Goal: Task Accomplishment & Management: Use online tool/utility

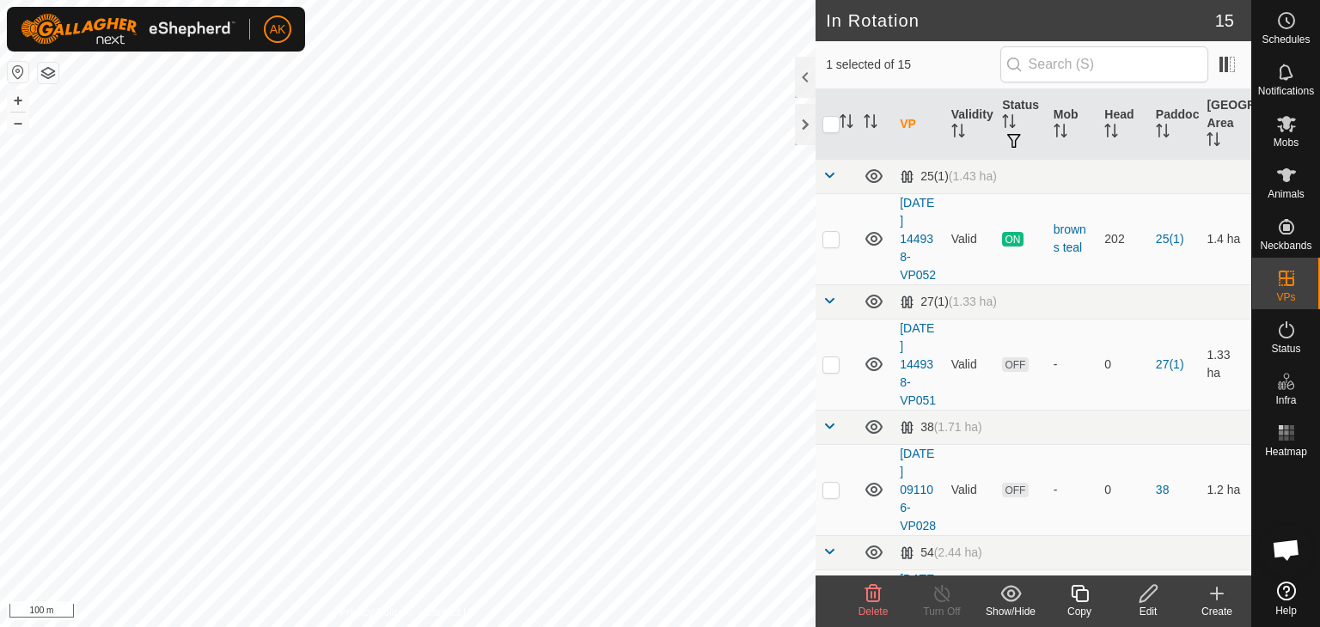
click at [869, 581] on div "Delete" at bounding box center [872, 602] width 69 height 52
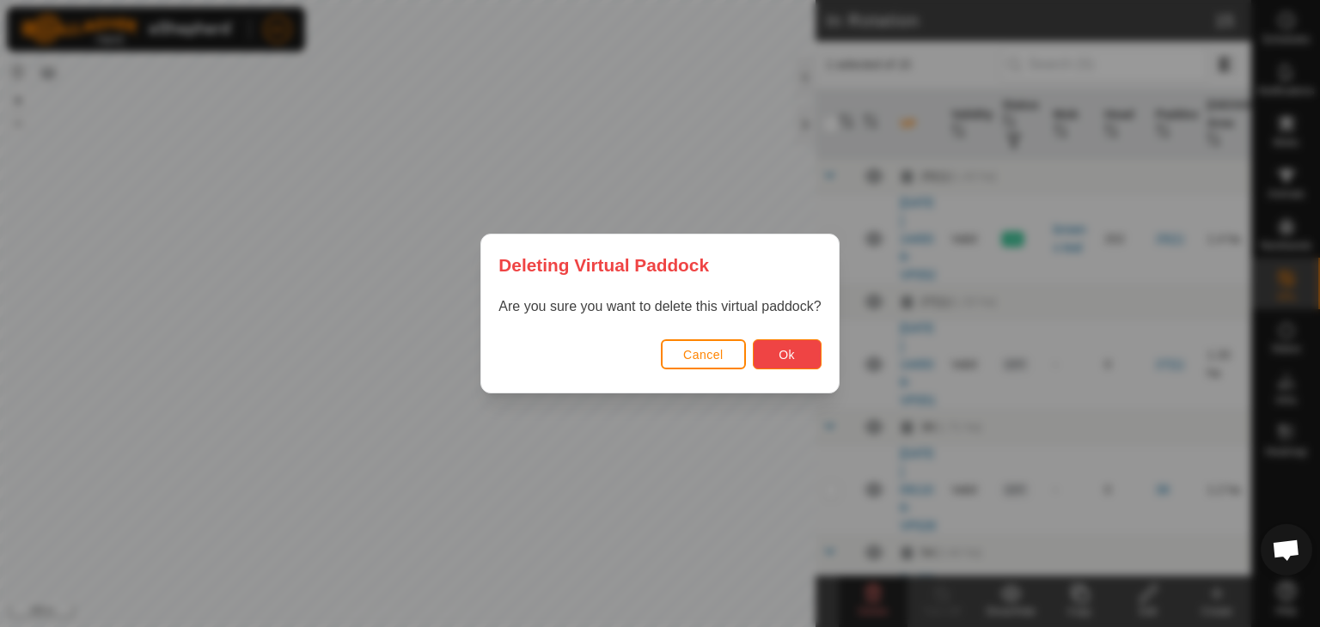
click at [766, 357] on button "Ok" at bounding box center [787, 354] width 69 height 30
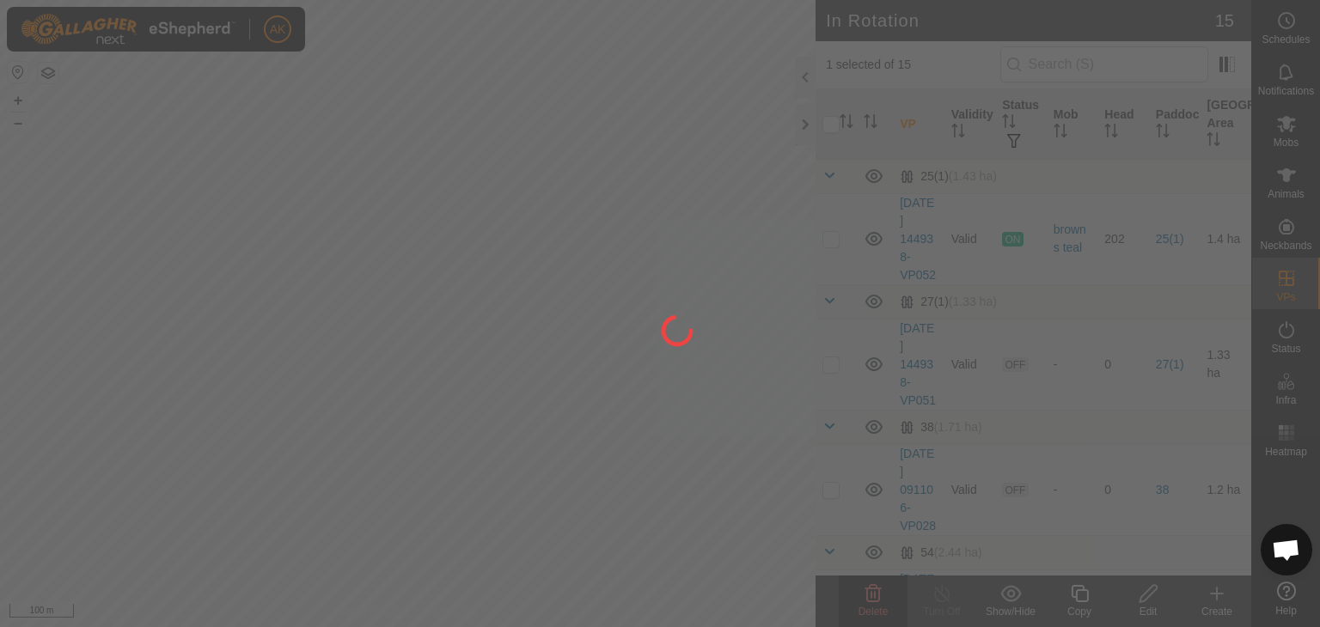
checkbox input "false"
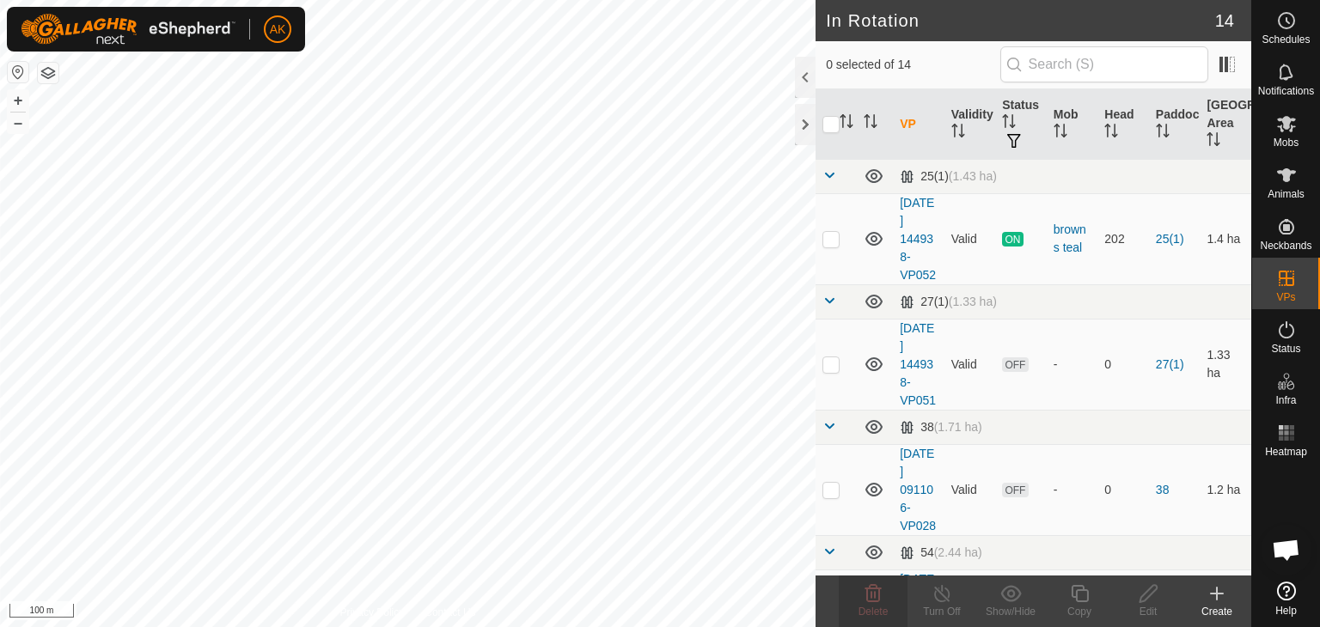
checkbox input "true"
click at [878, 602] on icon at bounding box center [873, 593] width 21 height 21
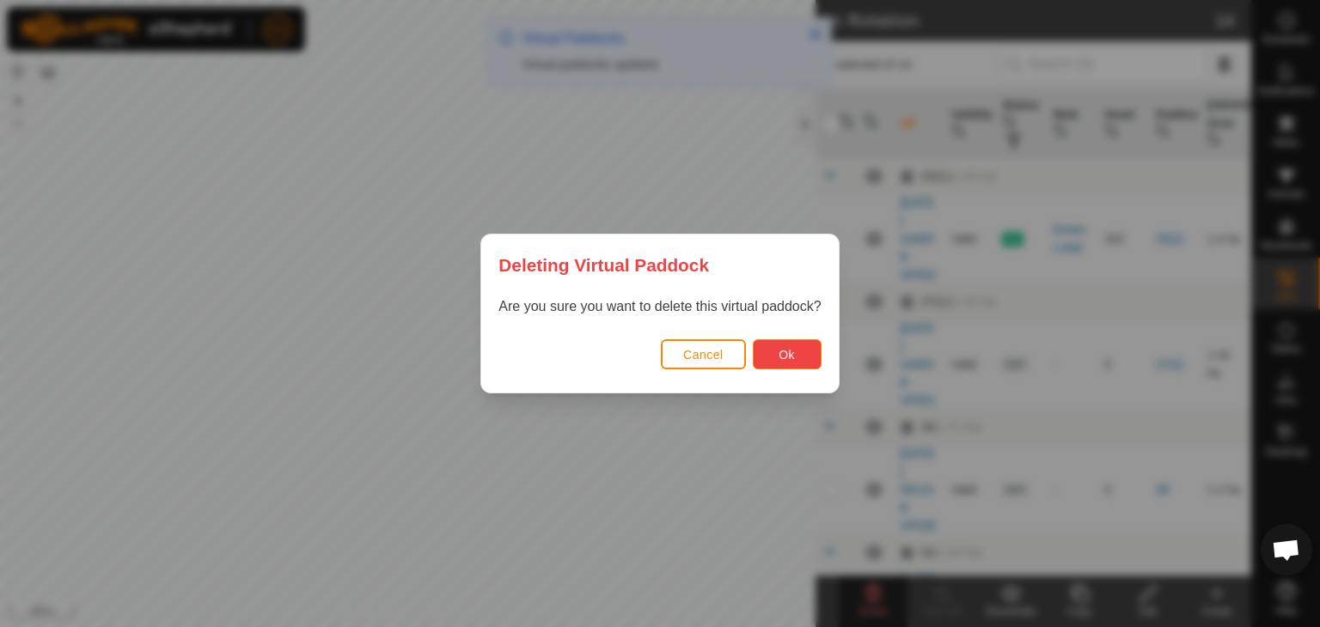
click at [803, 357] on button "Ok" at bounding box center [787, 354] width 69 height 30
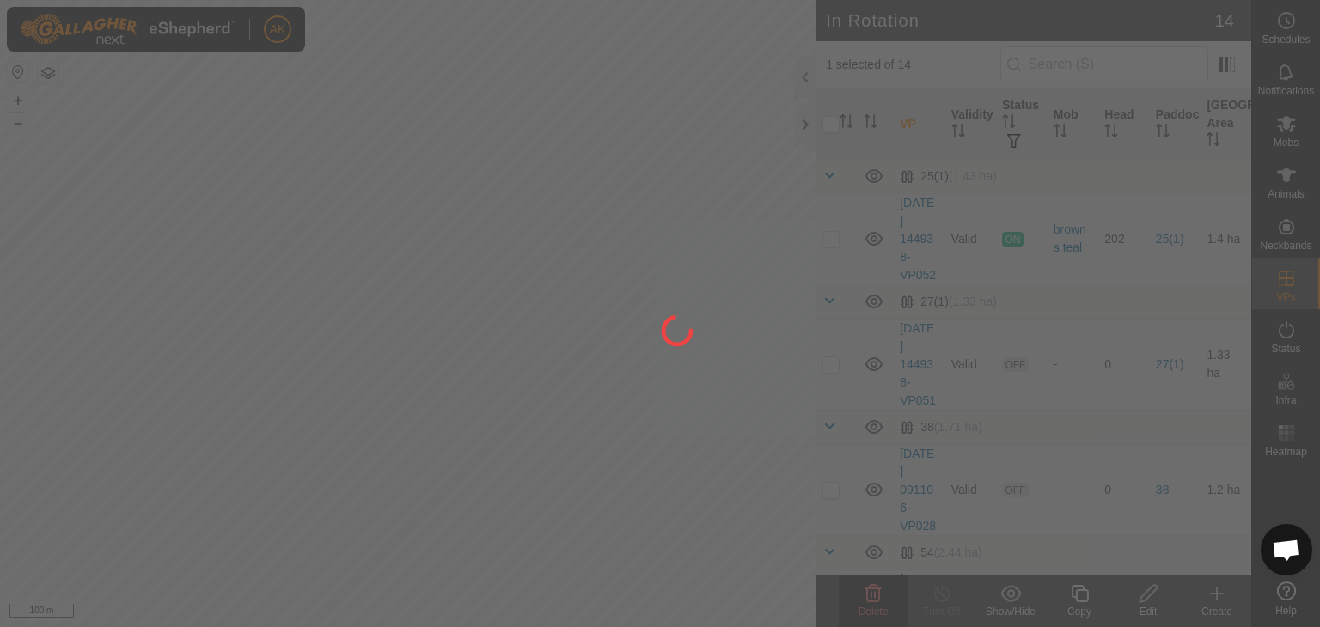
checkbox input "false"
click at [548, 434] on div "AK Schedules Notifications Mobs Animals Neckbands VPs Status Infra Heatmap Help…" at bounding box center [660, 313] width 1320 height 627
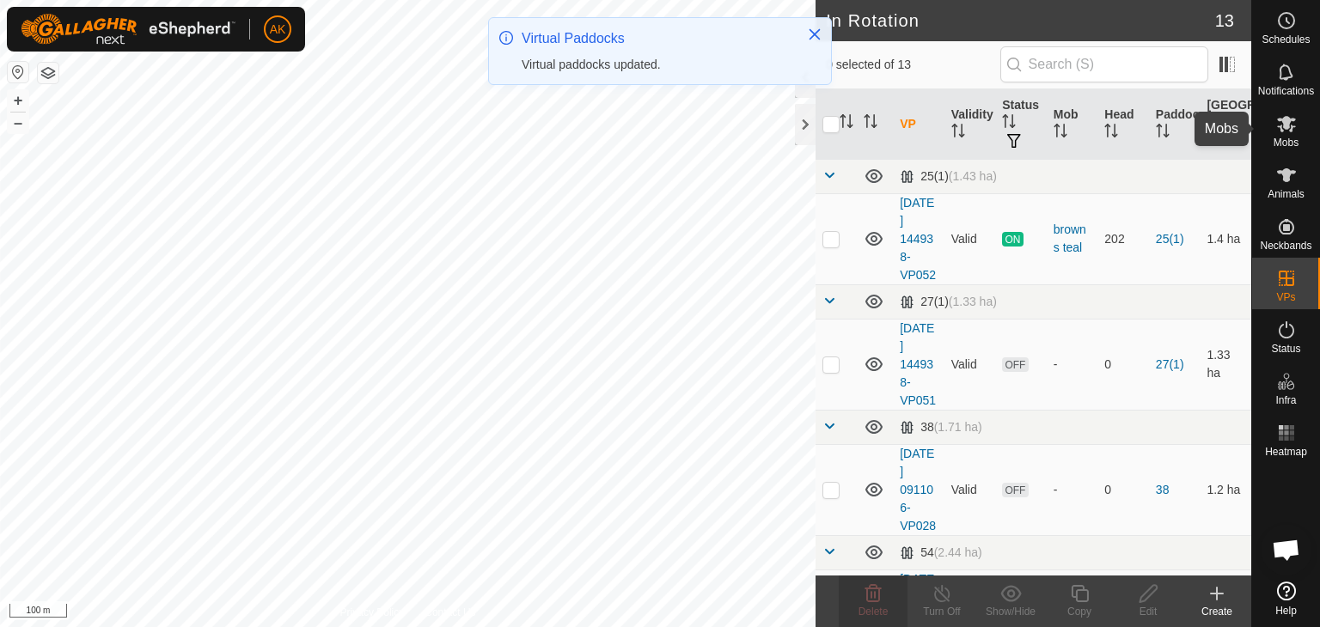
click at [1280, 126] on icon at bounding box center [1286, 124] width 19 height 16
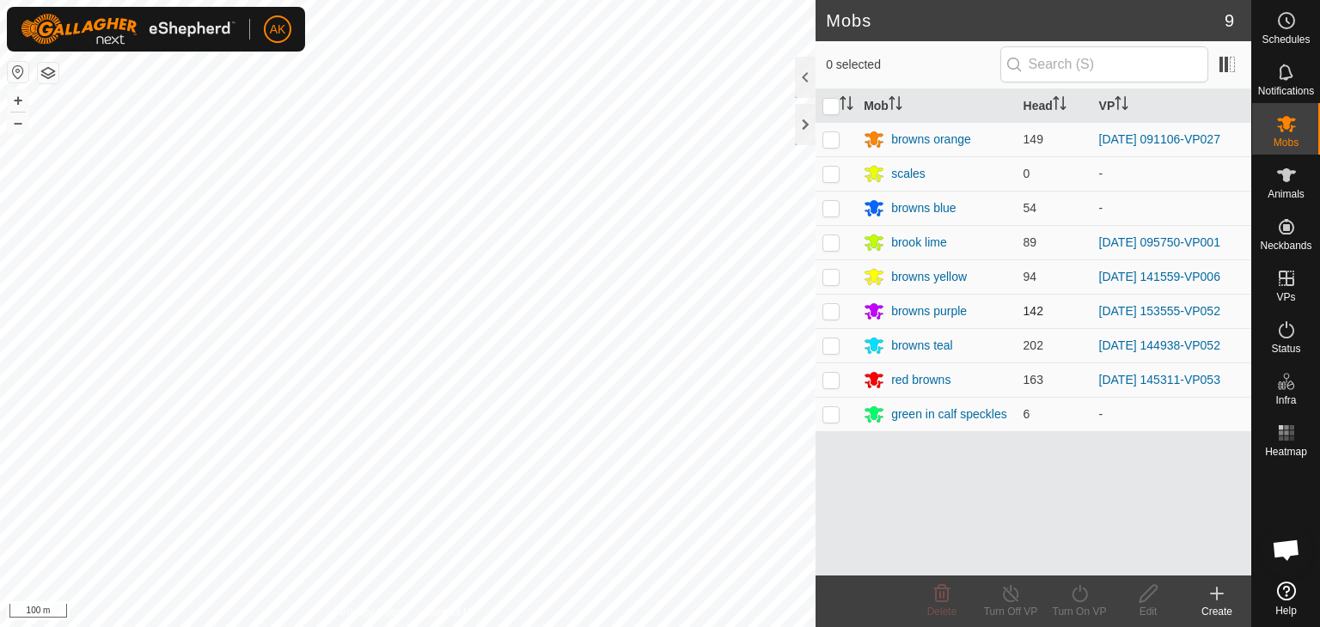
click at [833, 311] on p-checkbox at bounding box center [830, 311] width 17 height 14
checkbox input "true"
click at [1086, 607] on div "Turn On VP" at bounding box center [1079, 611] width 69 height 15
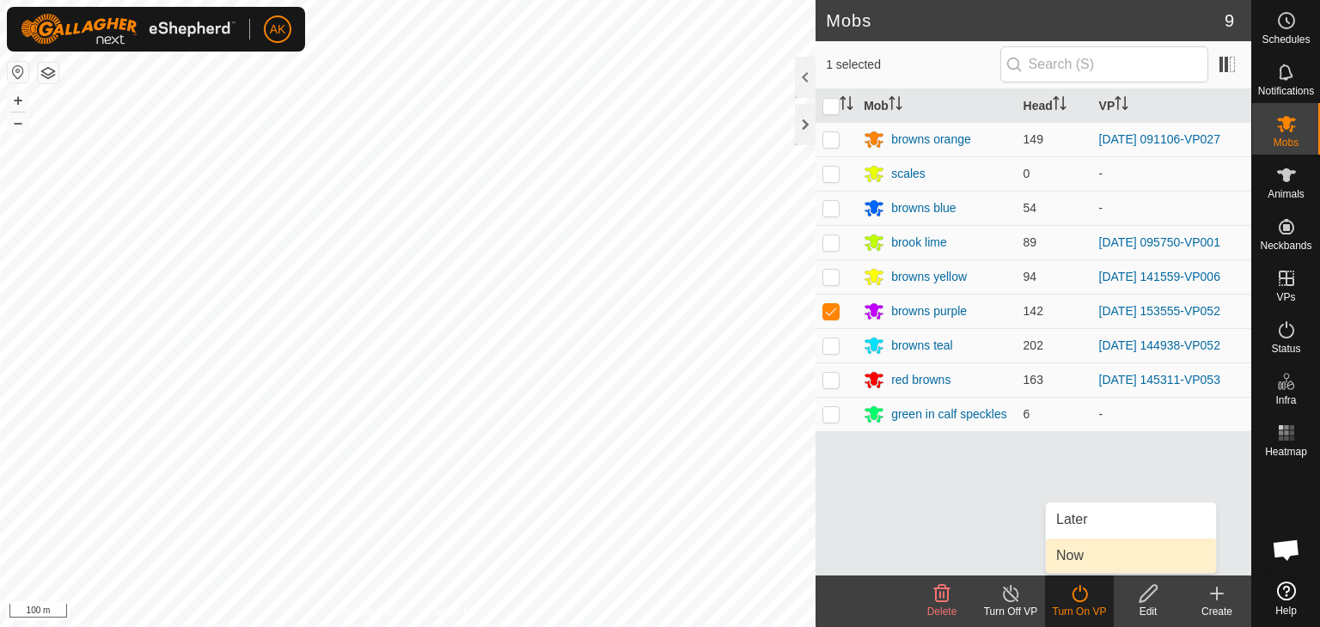
click at [1087, 560] on link "Now" at bounding box center [1131, 556] width 170 height 34
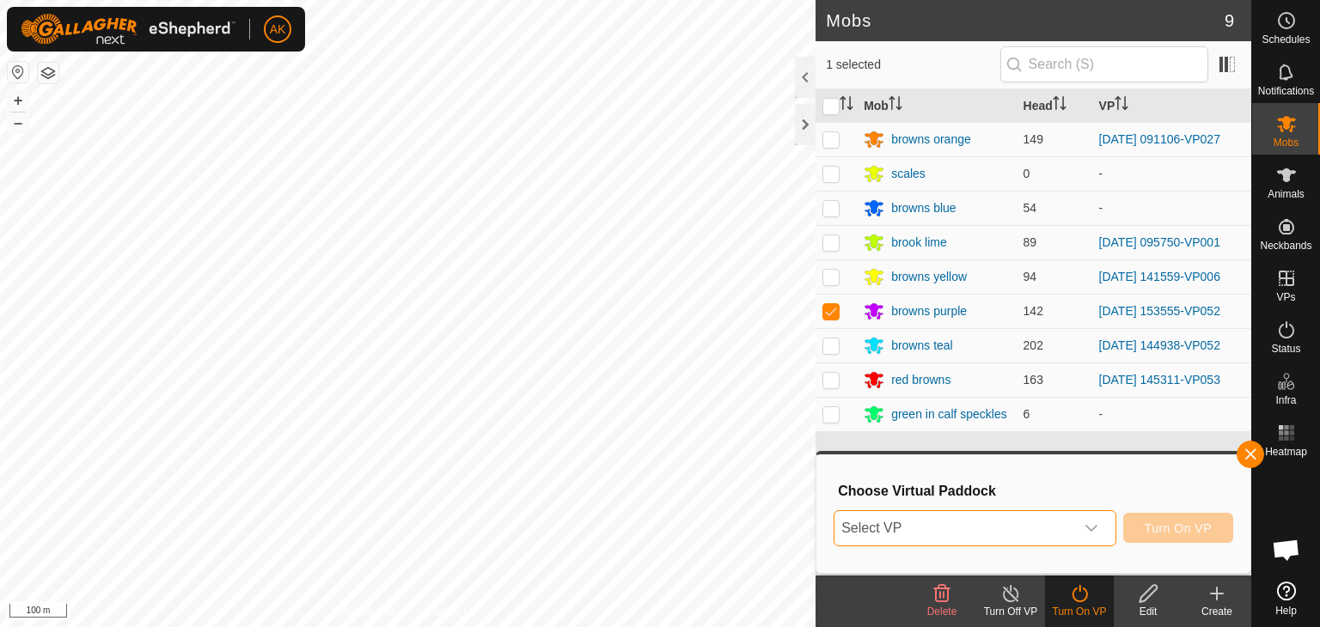
click at [1069, 539] on span "Select VP" at bounding box center [954, 528] width 240 height 34
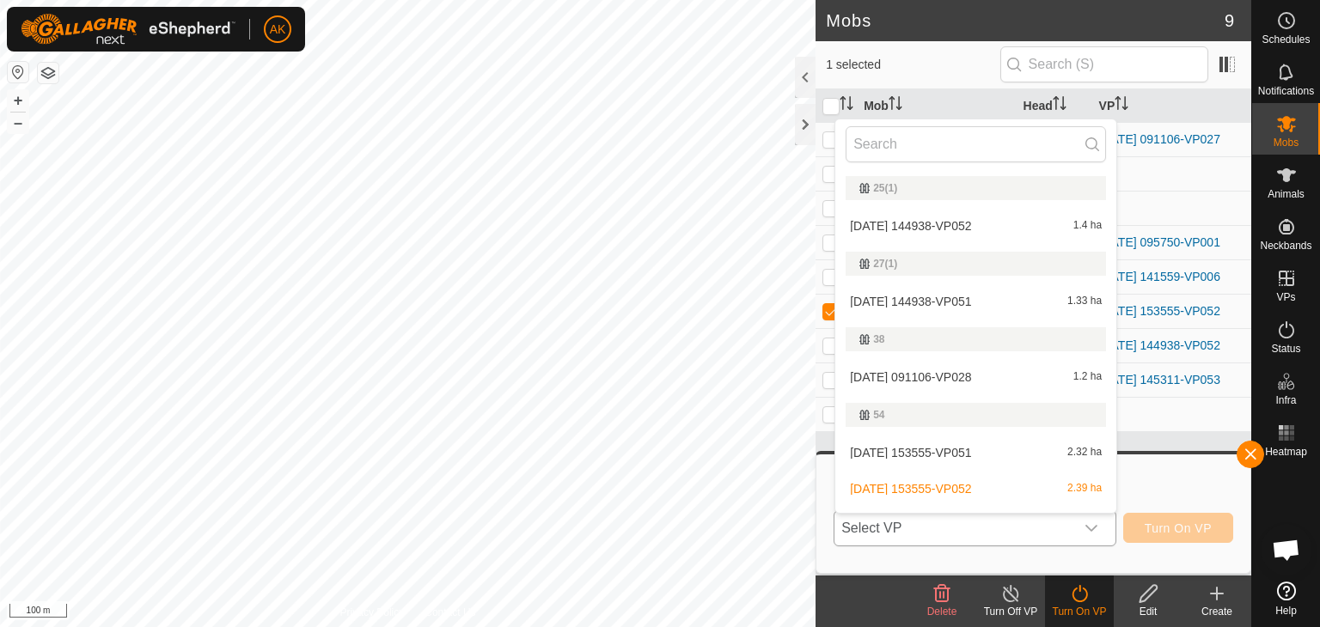
scroll to position [29, 0]
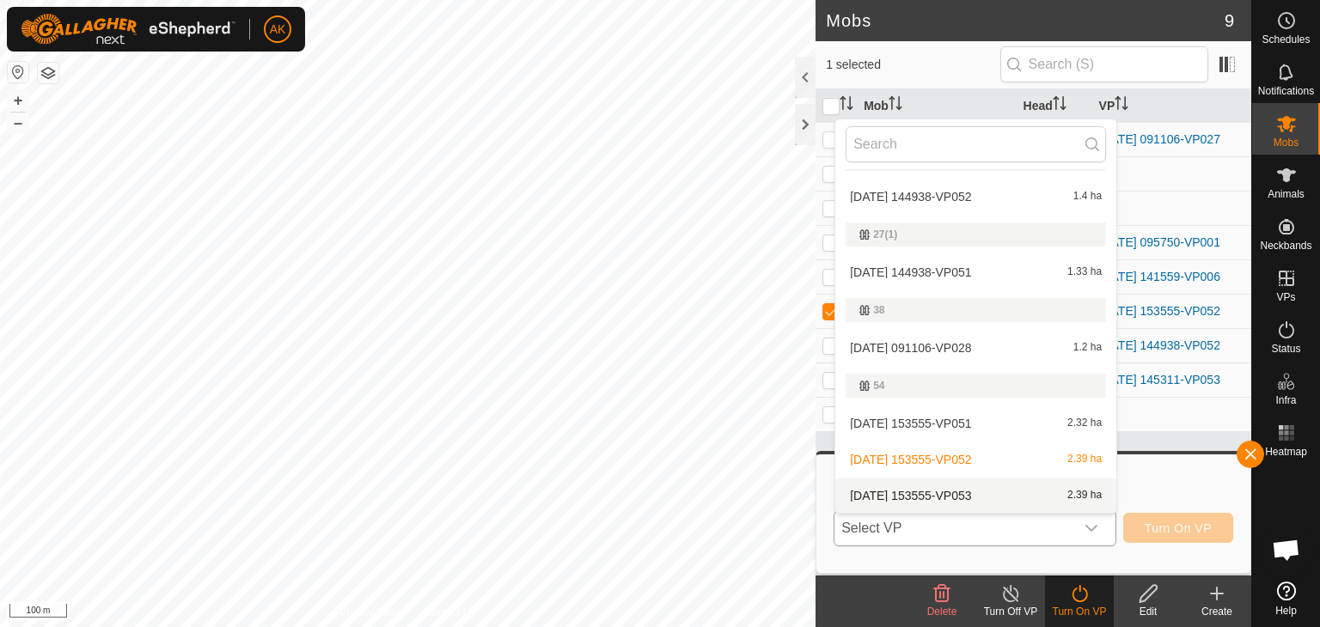
click at [959, 489] on li "[DATE] 153555-VP053 2.39 ha" at bounding box center [975, 496] width 281 height 34
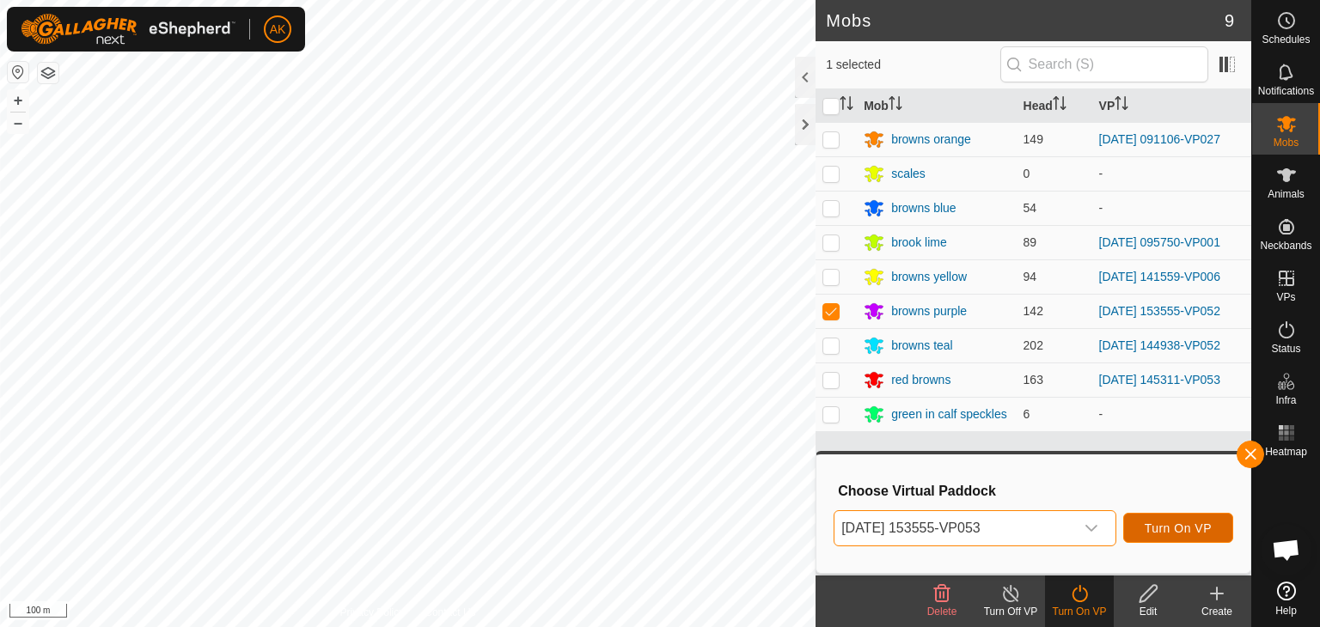
click at [1174, 519] on button "Turn On VP" at bounding box center [1178, 528] width 110 height 30
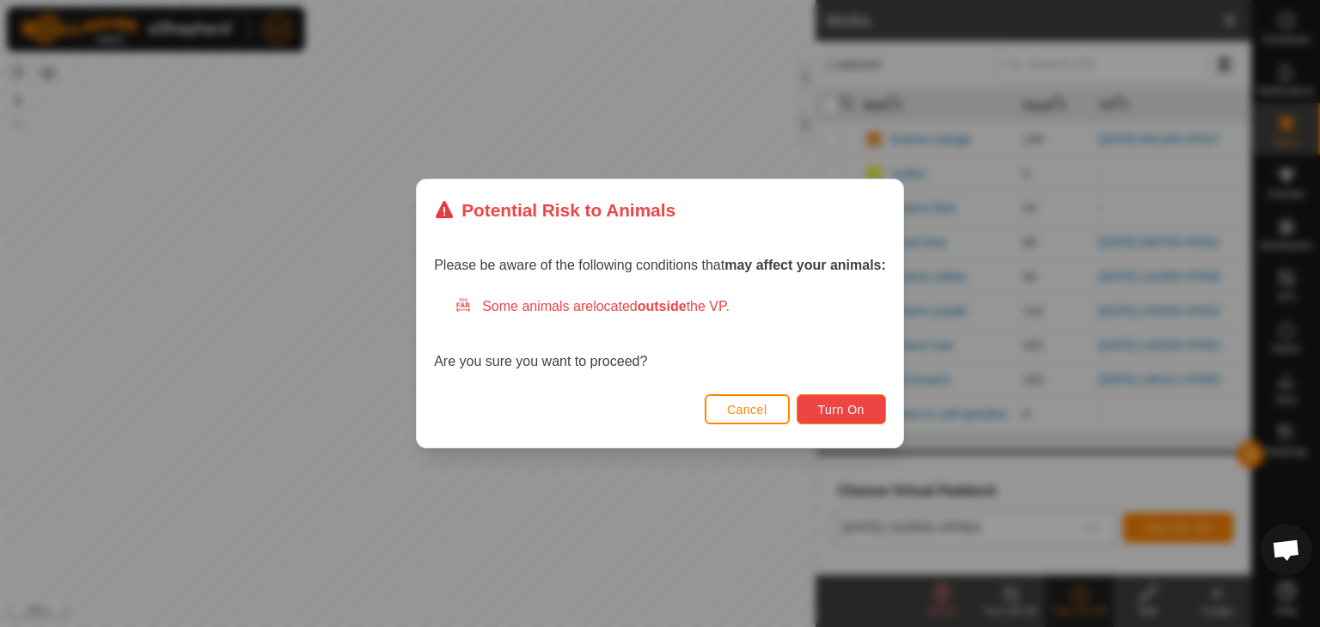
click at [824, 404] on span "Turn On" at bounding box center [841, 410] width 46 height 14
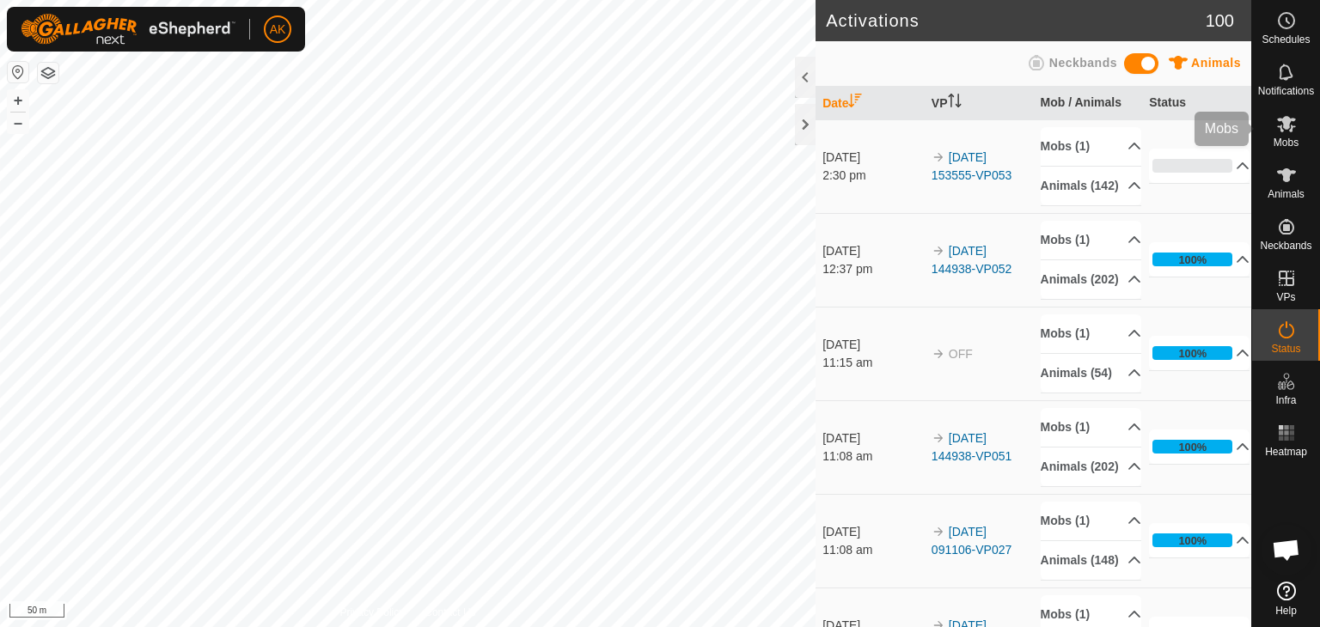
click at [1284, 117] on icon at bounding box center [1286, 124] width 19 height 16
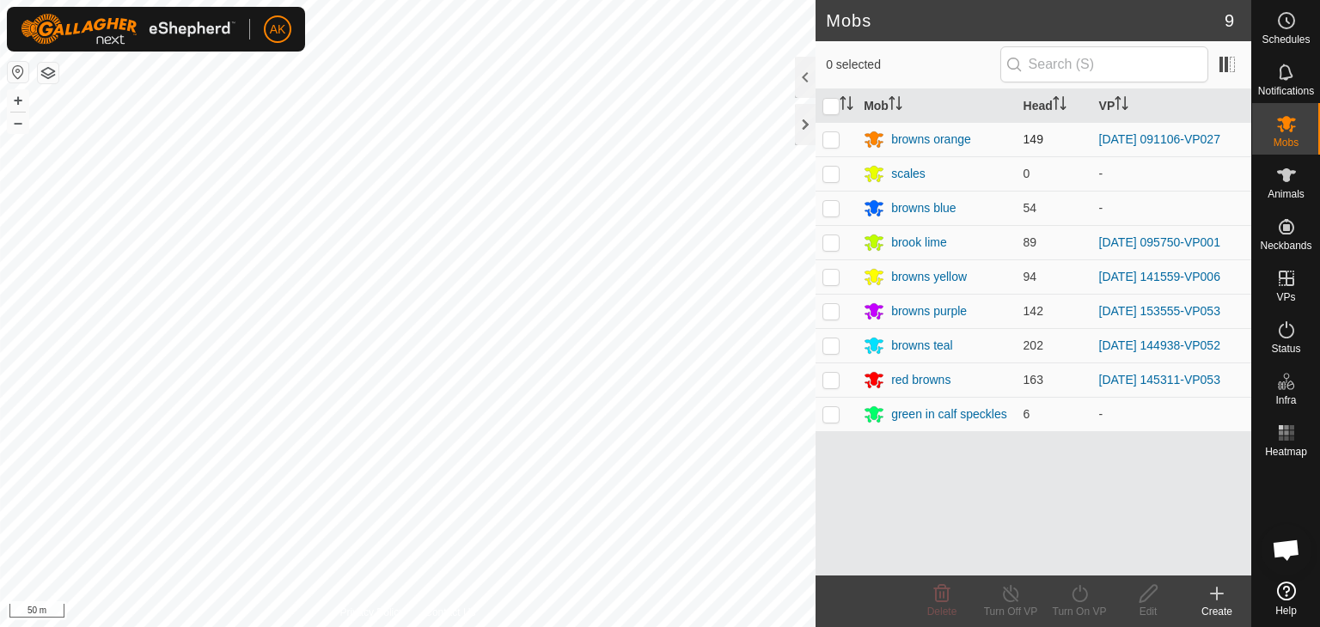
click at [832, 143] on p-checkbox at bounding box center [830, 139] width 17 height 14
checkbox input "true"
click at [1081, 596] on icon at bounding box center [1079, 593] width 21 height 21
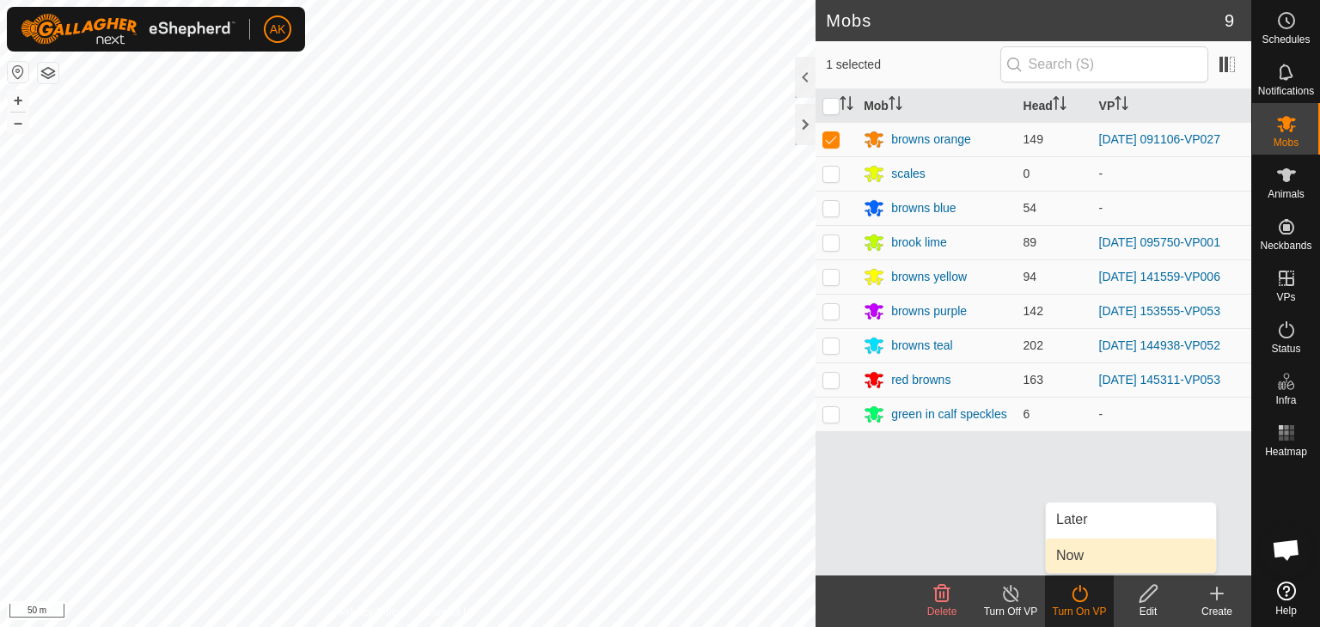
click at [1082, 559] on link "Now" at bounding box center [1131, 556] width 170 height 34
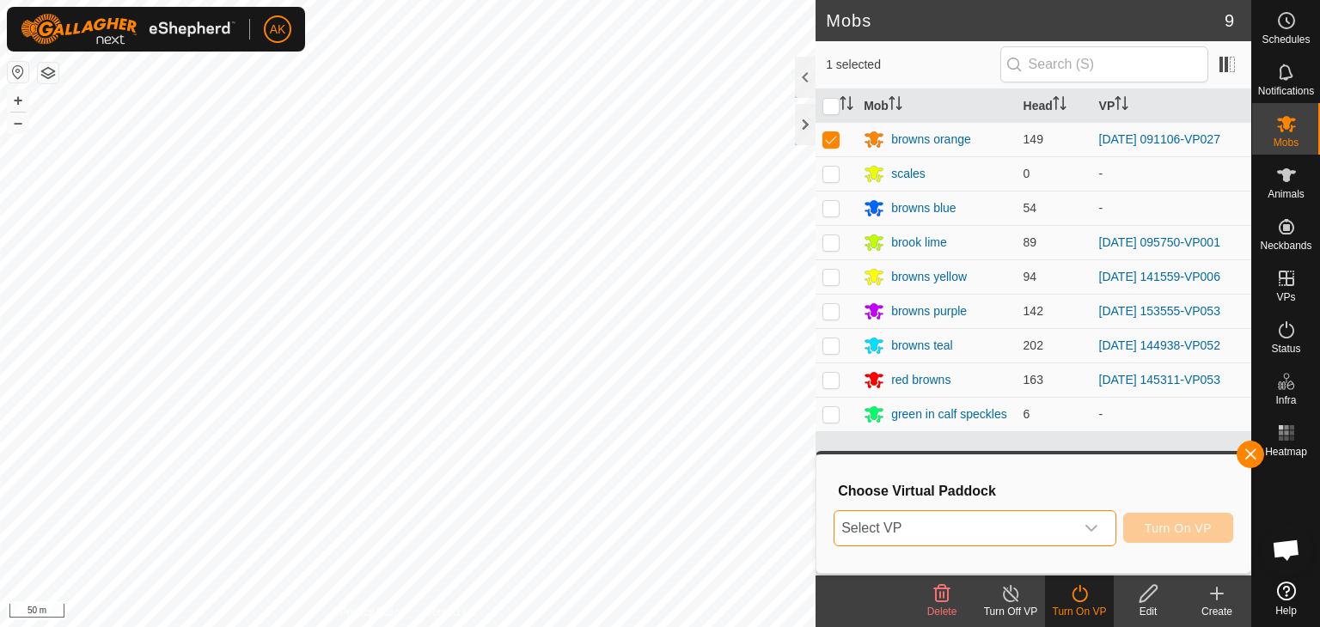
click at [1052, 525] on span "Select VP" at bounding box center [954, 528] width 240 height 34
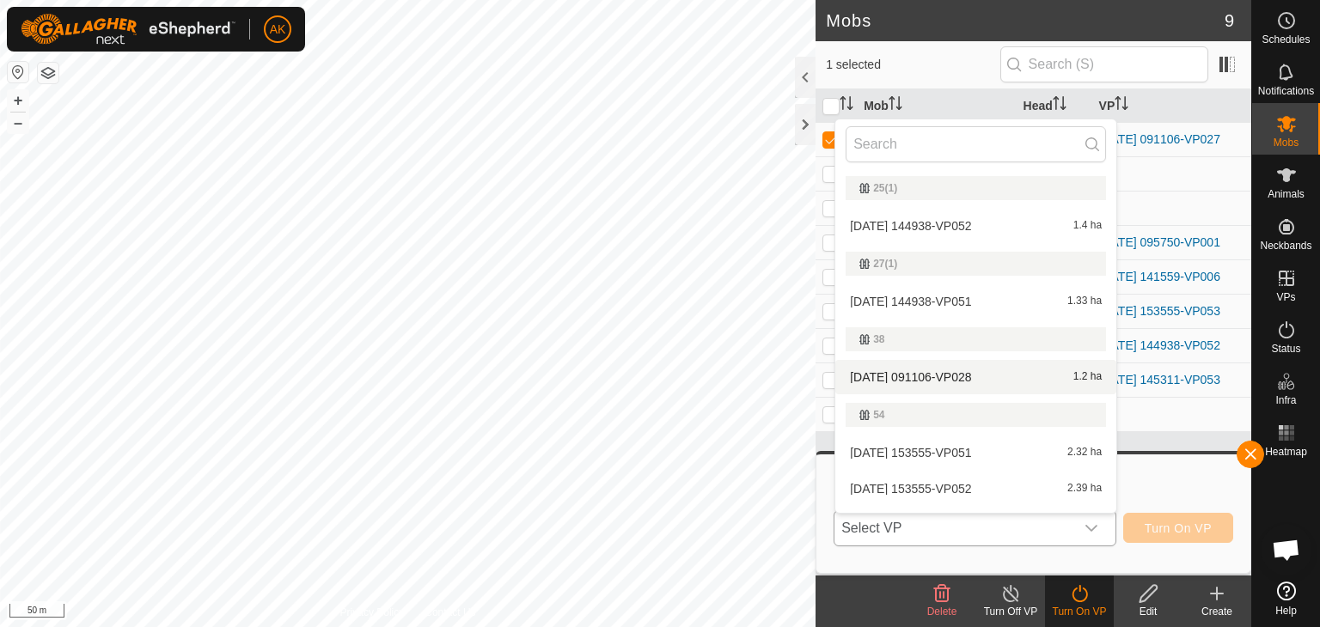
click at [915, 375] on li "[DATE] 091106-VP028 1.2 ha" at bounding box center [975, 377] width 281 height 34
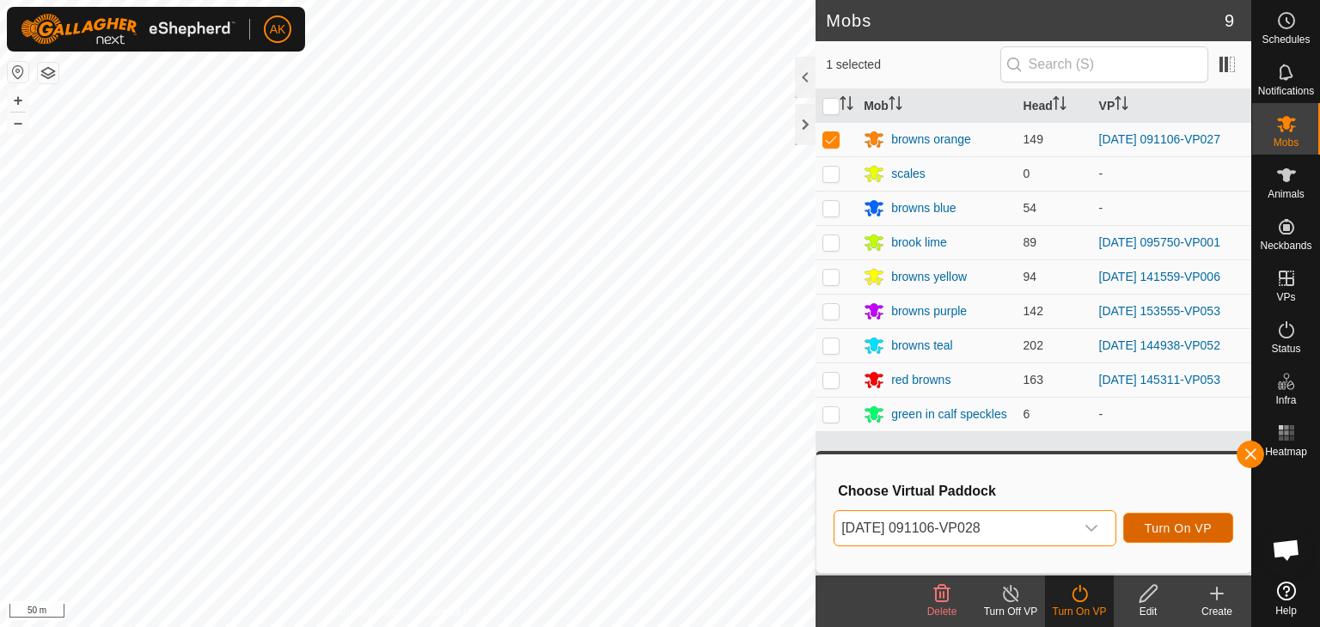
click at [1162, 521] on span "Turn On VP" at bounding box center [1177, 528] width 67 height 14
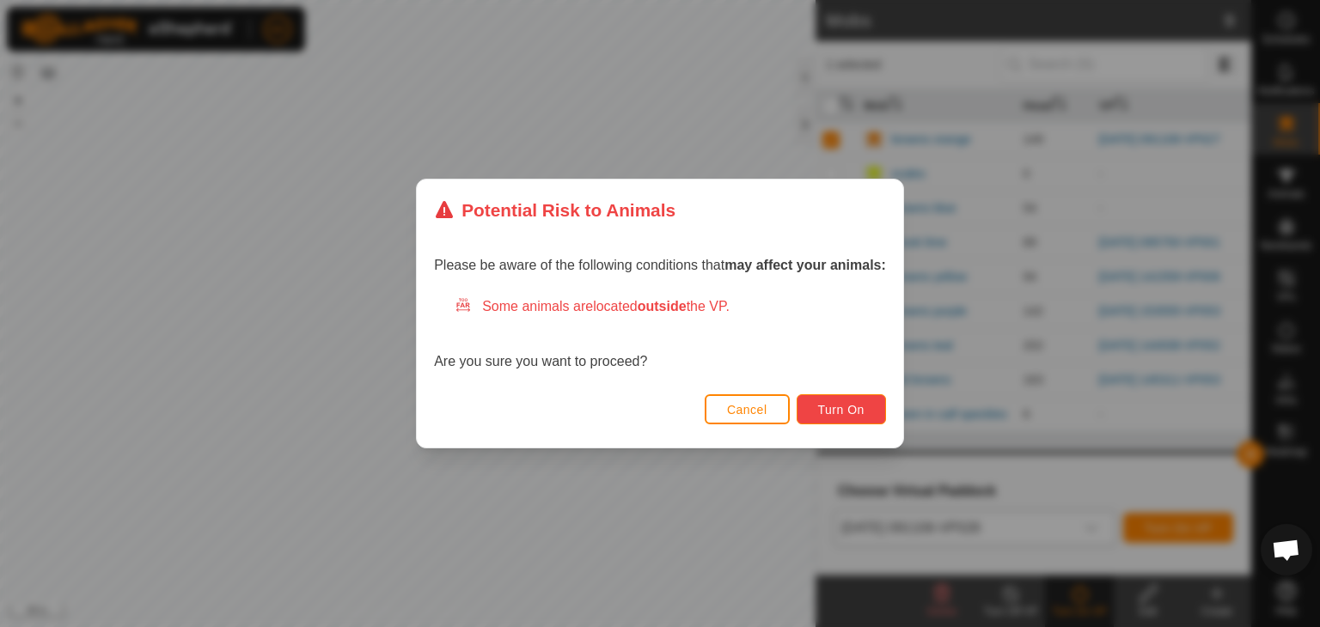
click at [871, 413] on button "Turn On" at bounding box center [840, 409] width 89 height 30
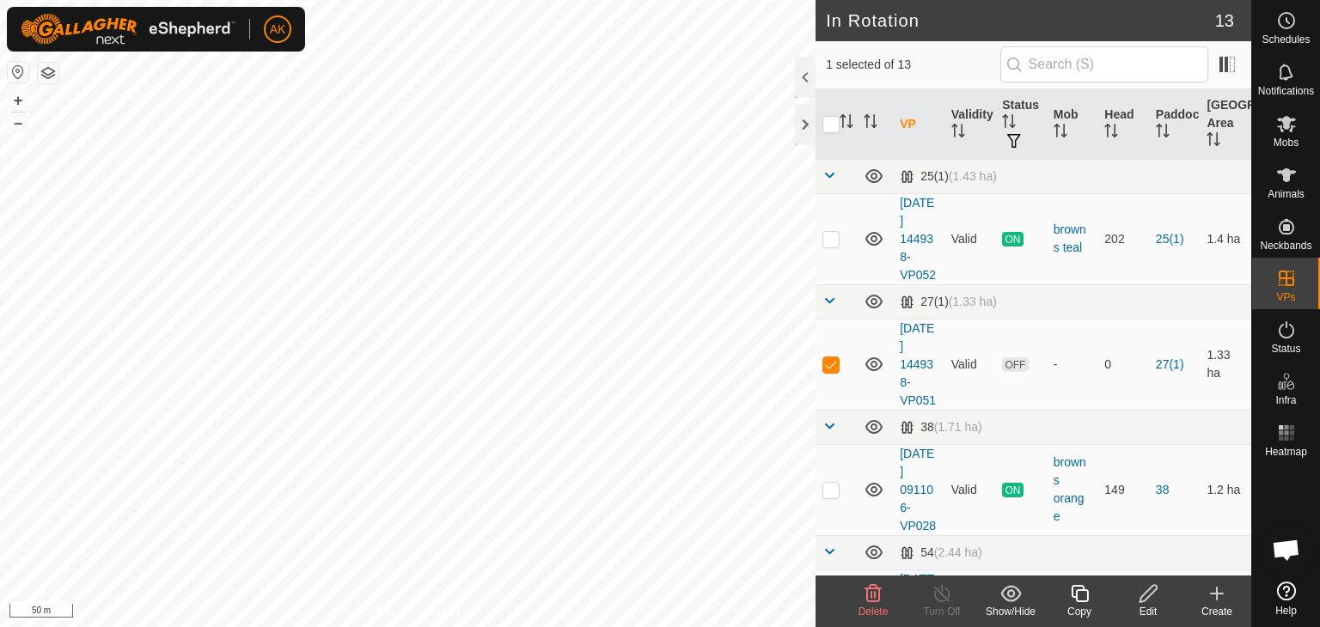
click at [869, 591] on icon at bounding box center [873, 593] width 21 height 21
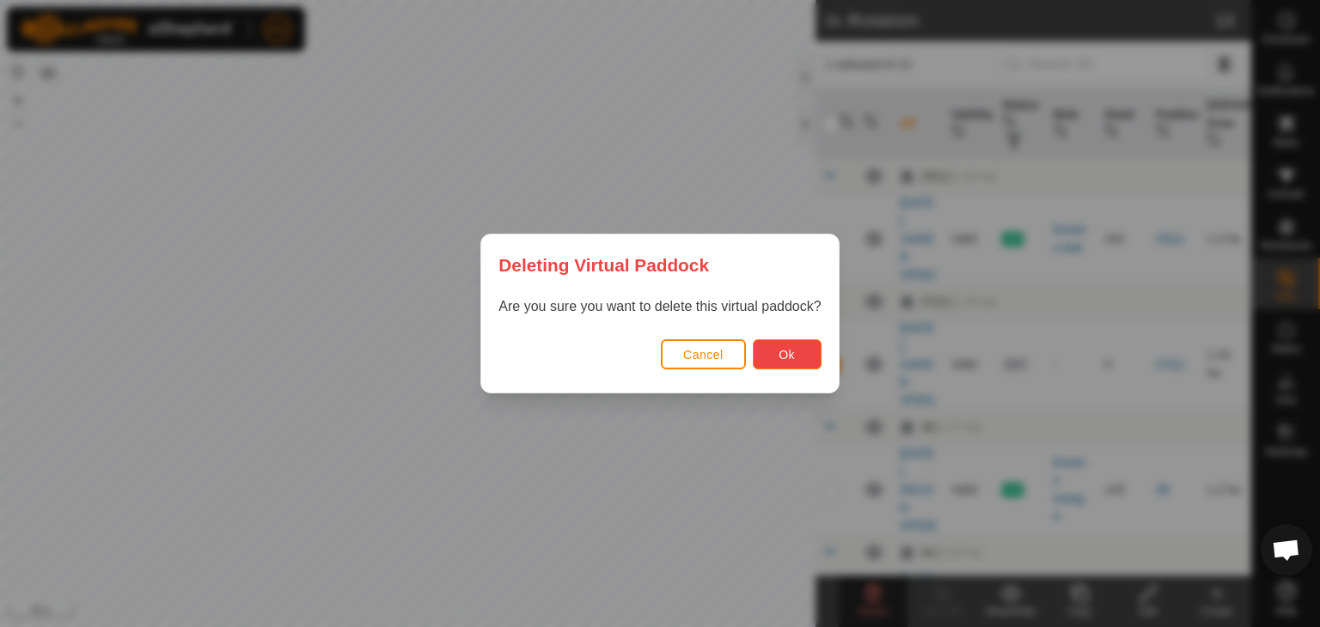
click at [790, 348] on span "Ok" at bounding box center [786, 355] width 16 height 14
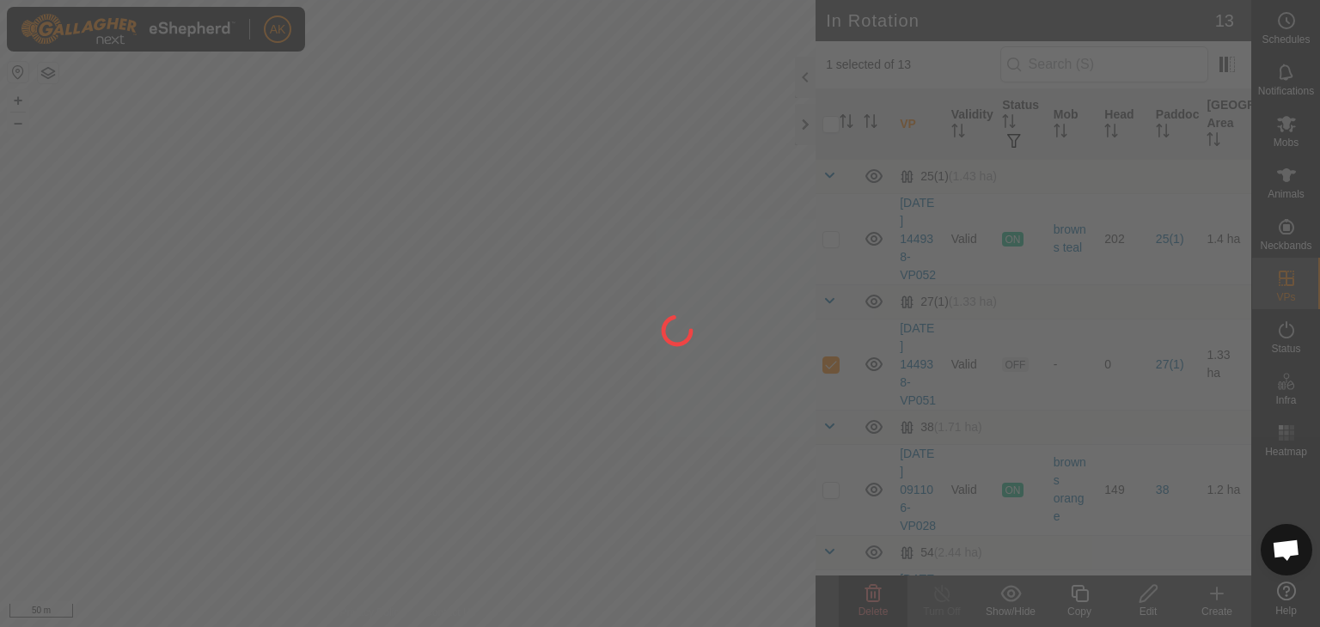
checkbox input "false"
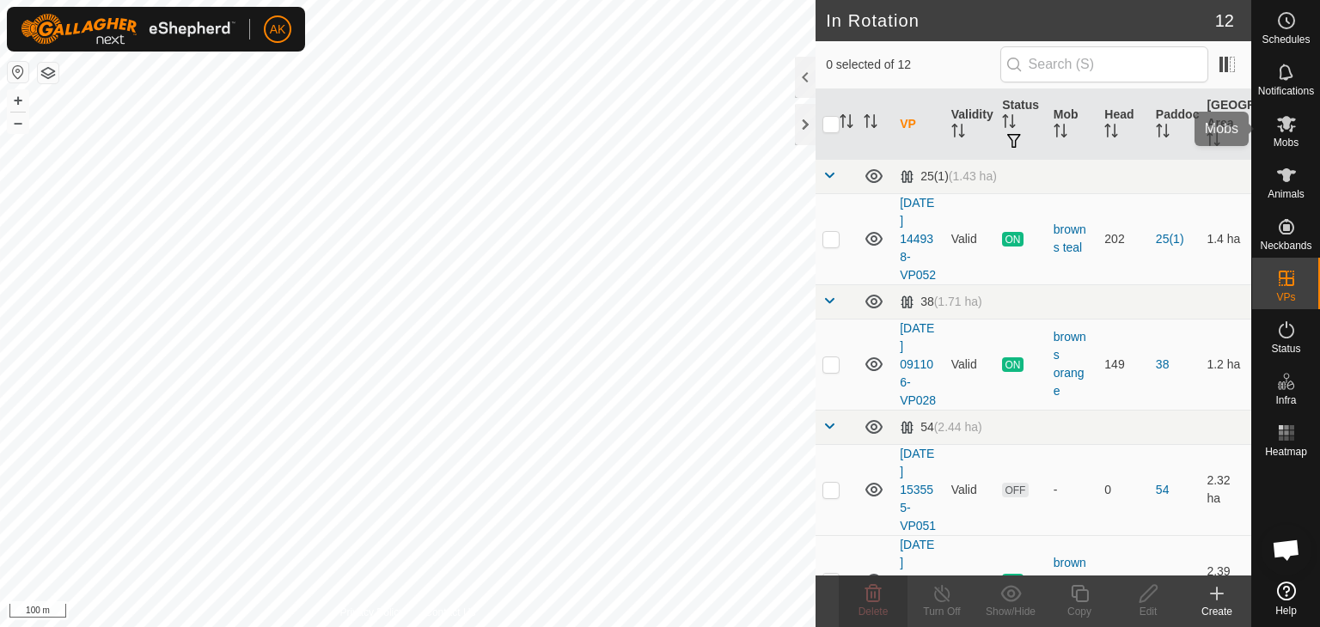
click at [1280, 118] on icon at bounding box center [1286, 123] width 21 height 21
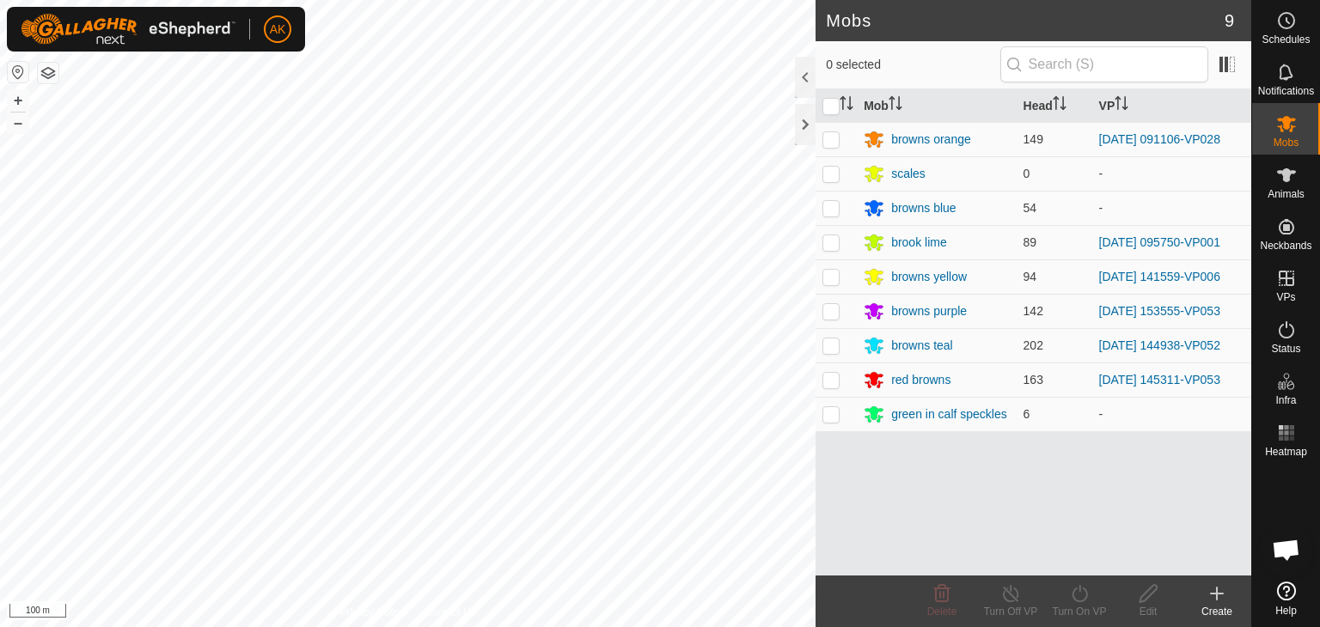
click at [832, 379] on p-checkbox at bounding box center [830, 380] width 17 height 14
checkbox input "true"
click at [1078, 602] on icon at bounding box center [1079, 593] width 21 height 21
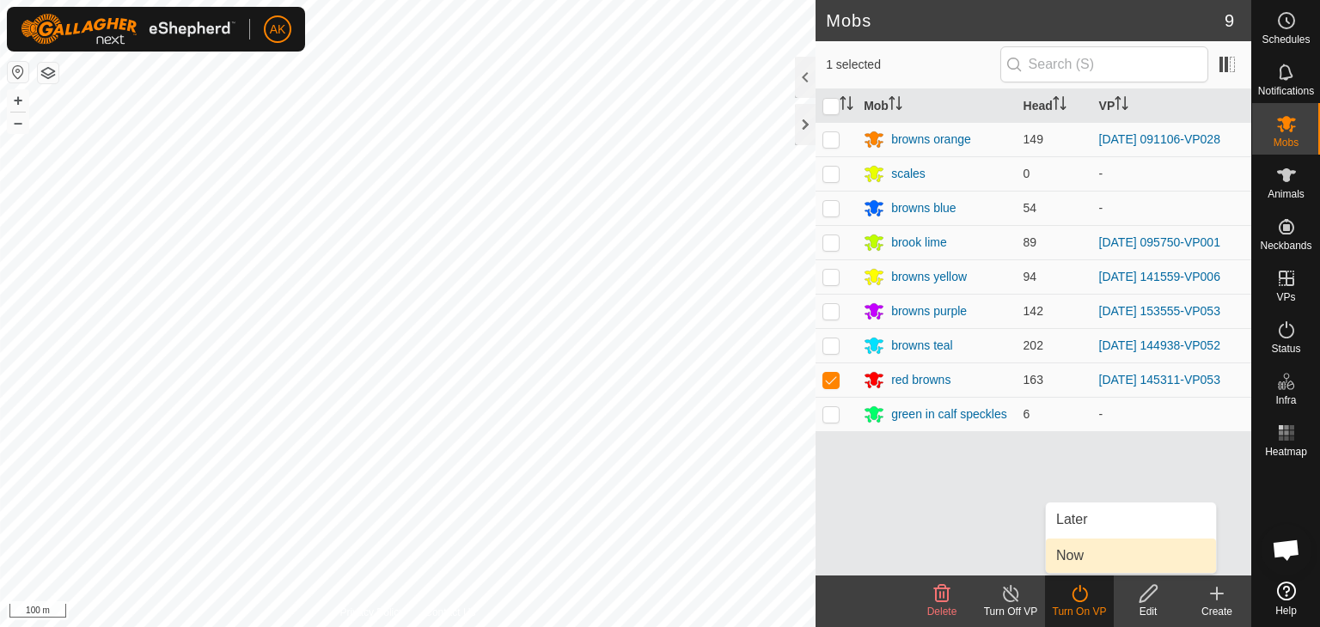
click at [1087, 546] on link "Now" at bounding box center [1131, 556] width 170 height 34
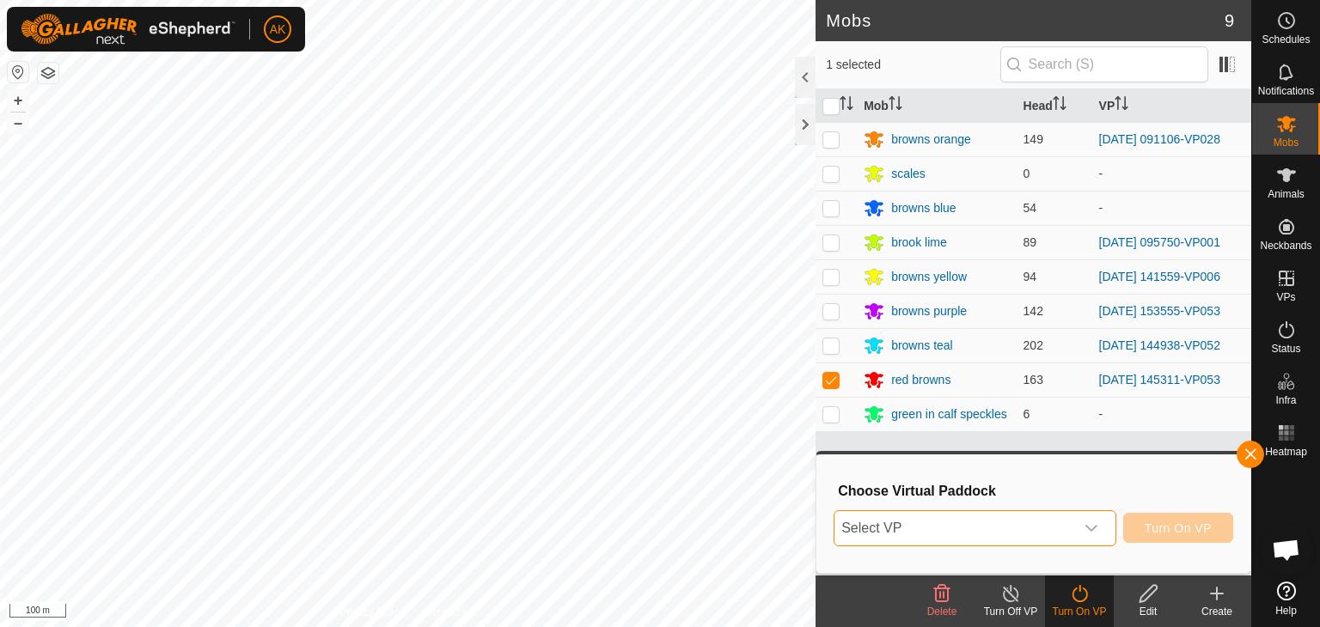
click at [993, 527] on span "Select VP" at bounding box center [954, 528] width 240 height 34
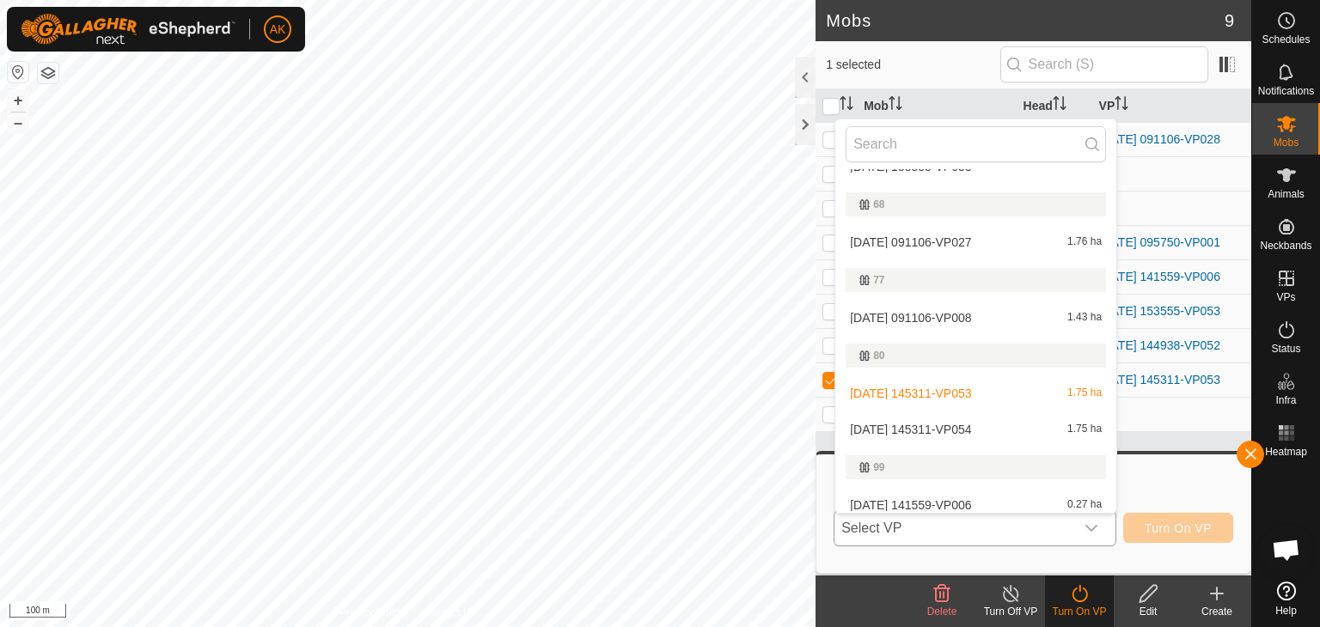
scroll to position [287, 0]
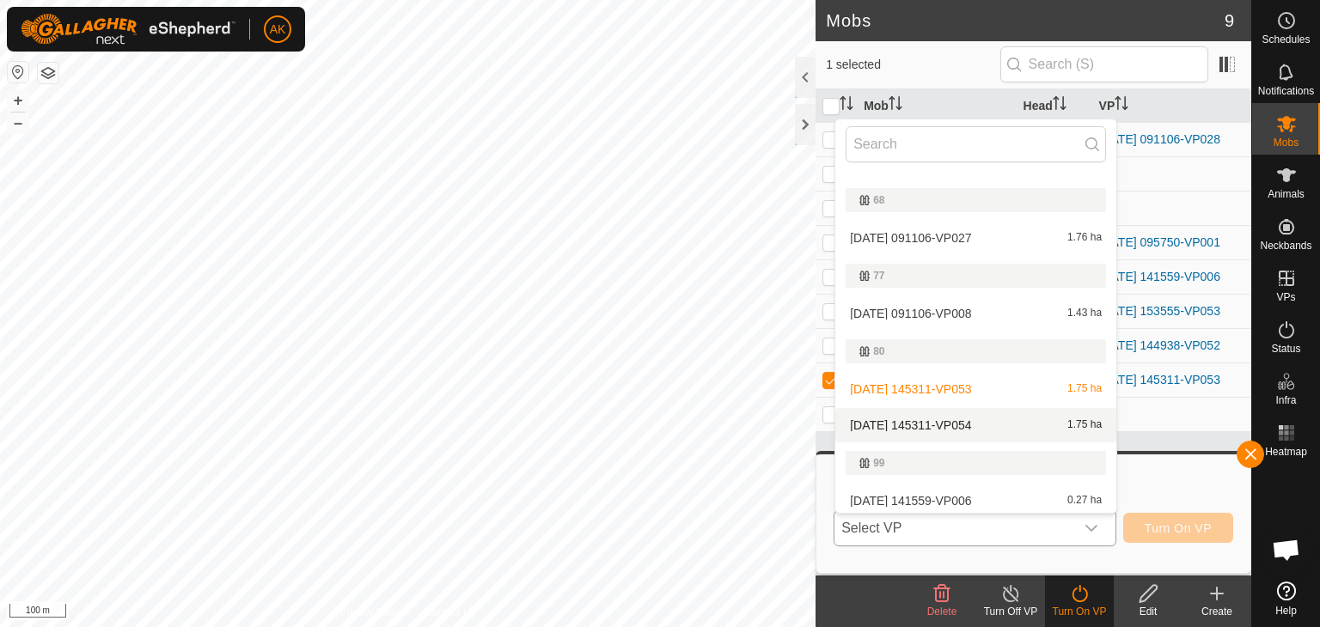
click at [942, 434] on li "[DATE] 145311-VP054 1.75 ha" at bounding box center [975, 425] width 281 height 34
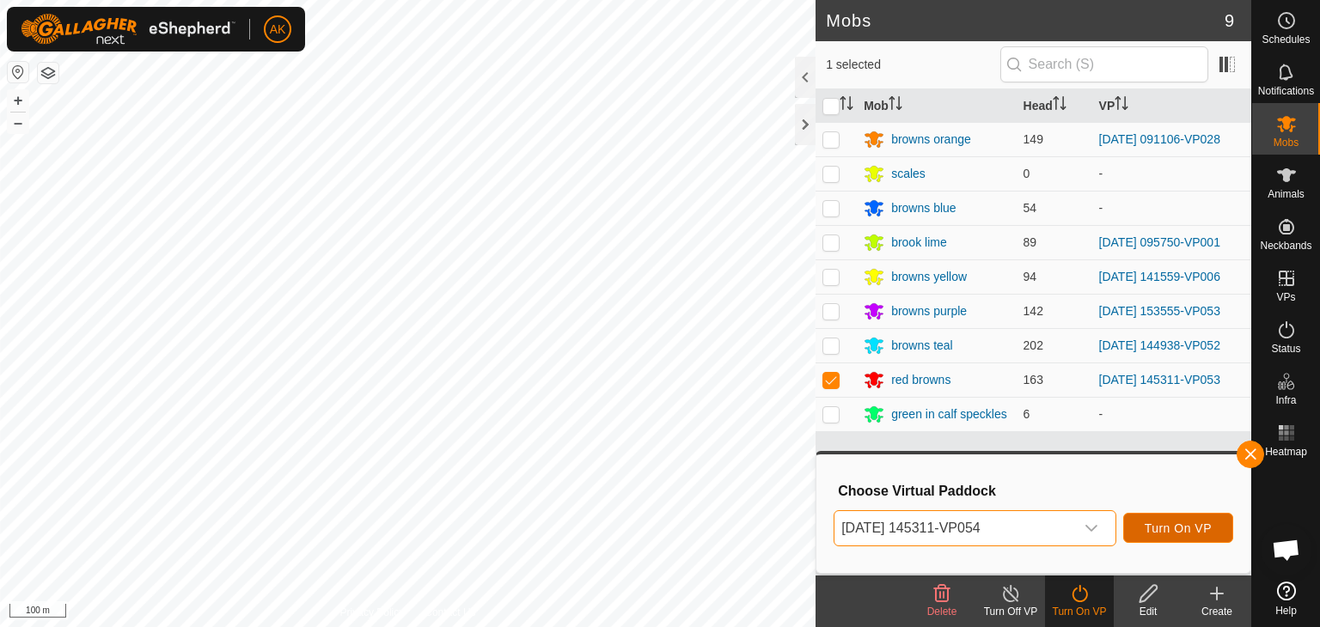
click at [1193, 523] on span "Turn On VP" at bounding box center [1177, 528] width 67 height 14
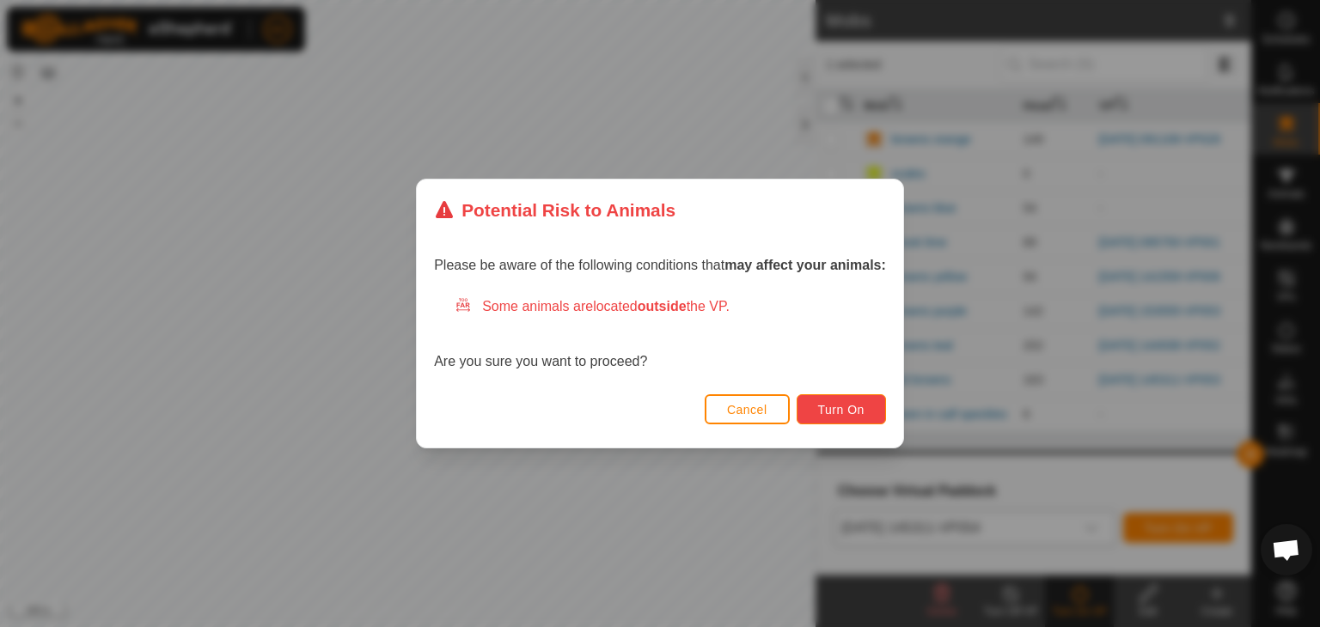
click at [832, 414] on span "Turn On" at bounding box center [841, 410] width 46 height 14
